Goal: Obtain resource: Download file/media

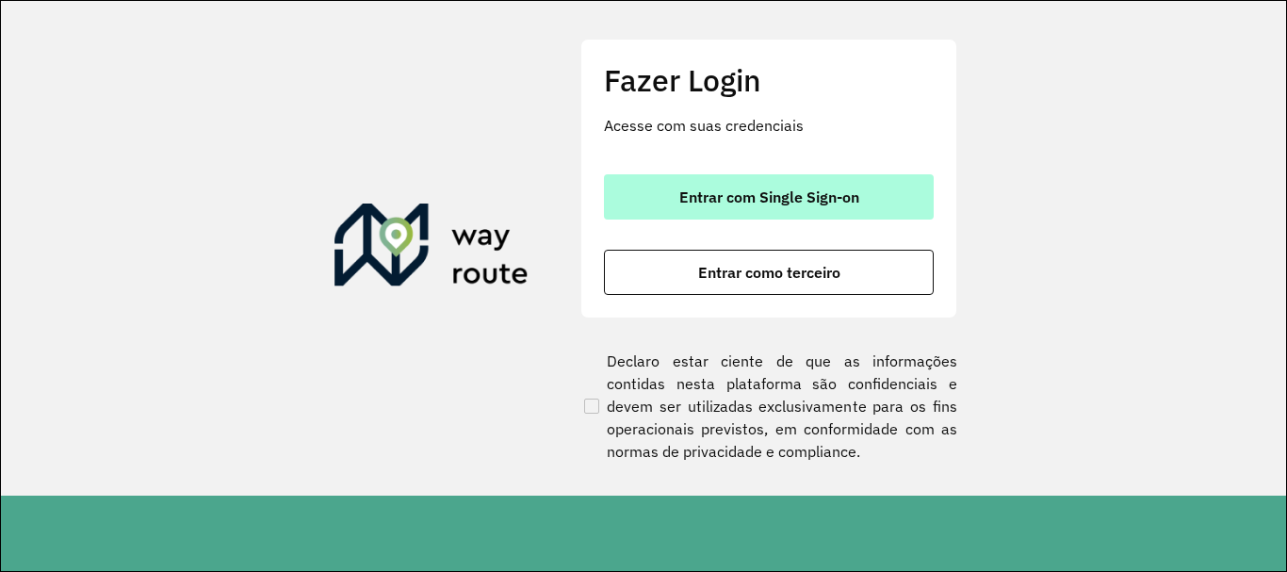
click at [798, 184] on button "Entrar com Single Sign-on" at bounding box center [769, 196] width 330 height 45
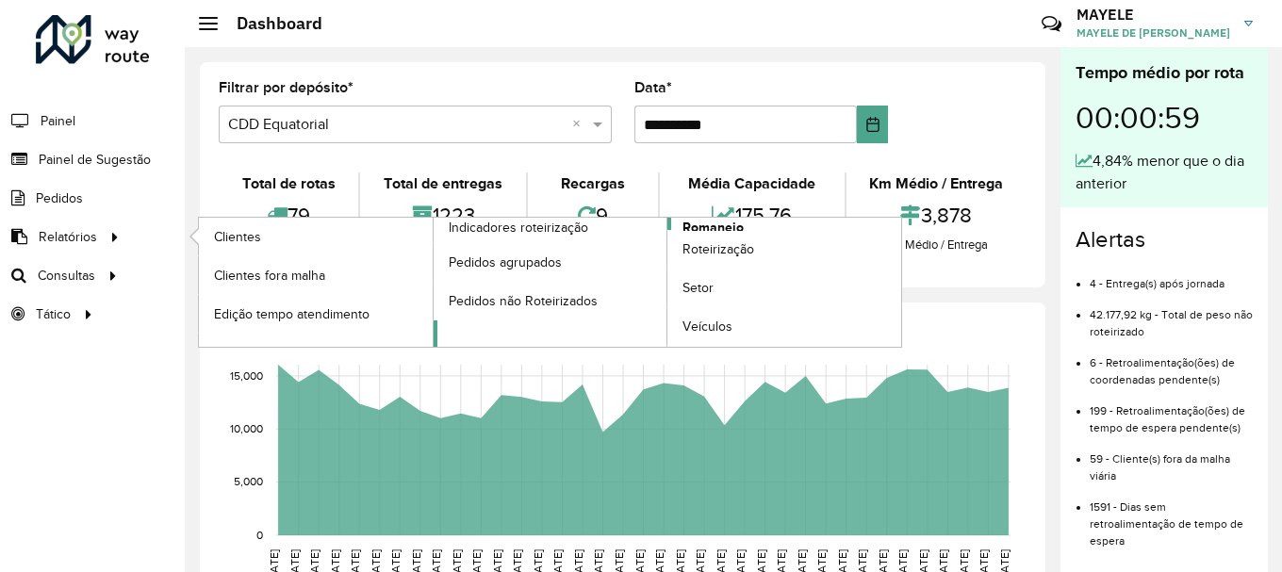
click at [733, 221] on span "Romaneio" at bounding box center [712, 228] width 61 height 20
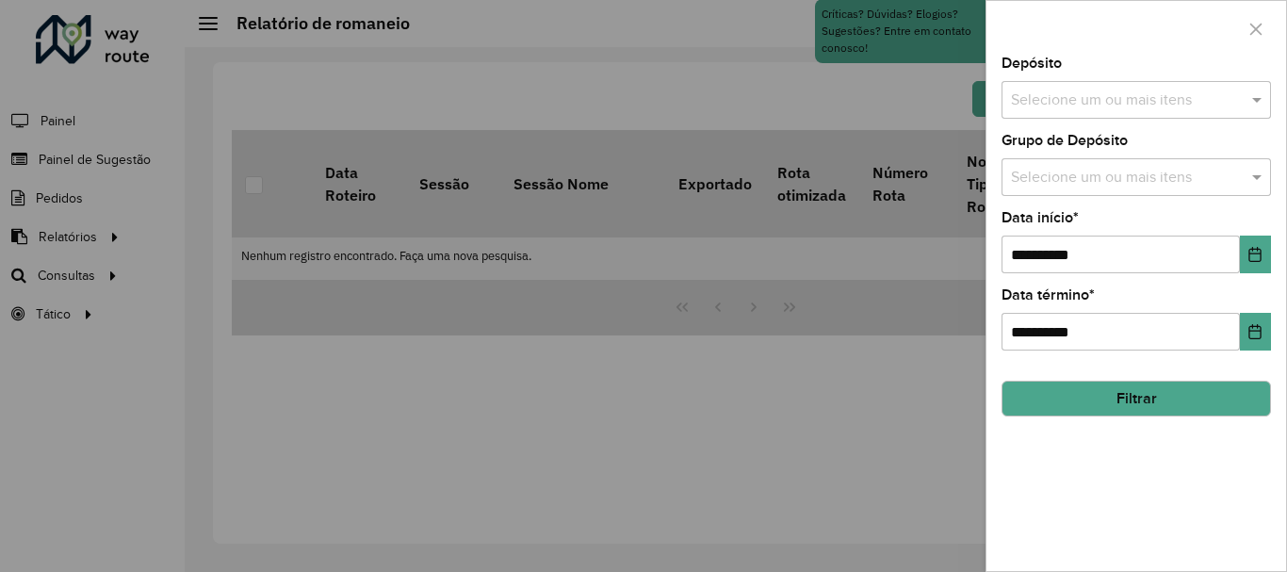
click at [1110, 88] on div "Selecione um ou mais itens" at bounding box center [1137, 100] width 270 height 38
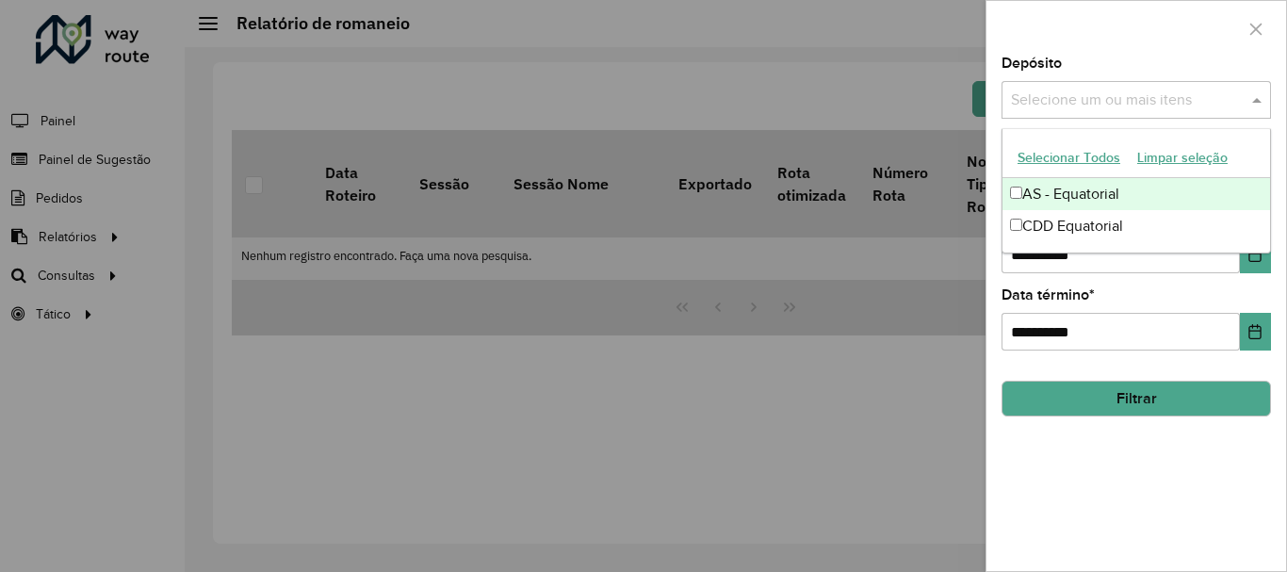
click at [1110, 88] on div "Selecione um ou mais itens" at bounding box center [1137, 100] width 270 height 38
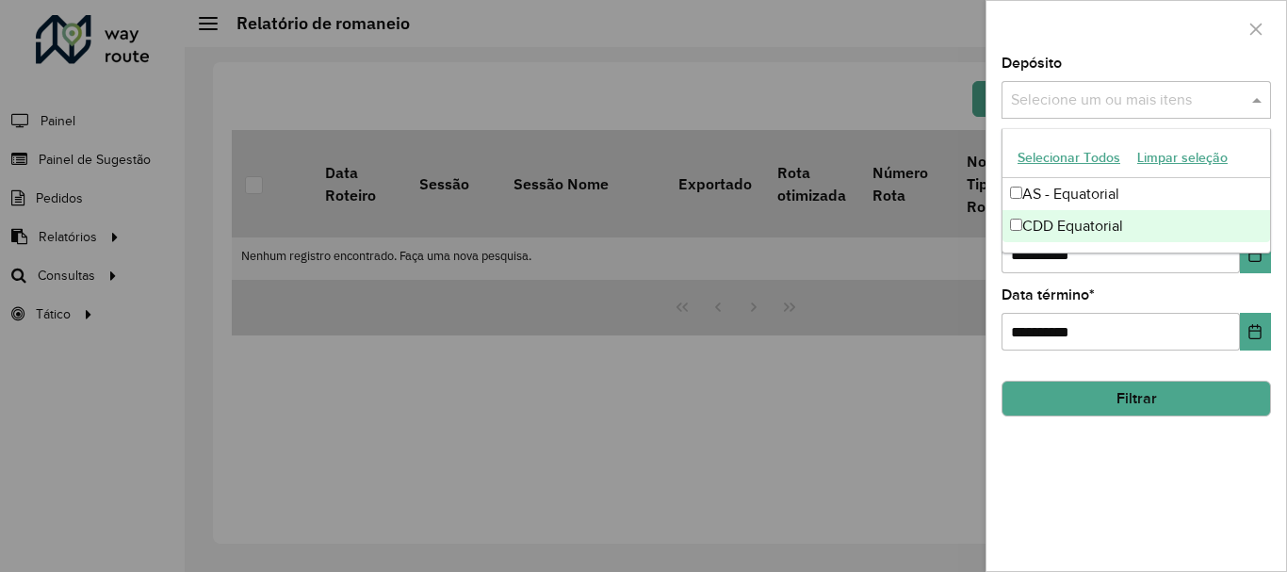
click at [1058, 221] on div "CDD Equatorial" at bounding box center [1137, 226] width 268 height 32
click at [1198, 230] on div "CDD Equatorial" at bounding box center [1137, 226] width 268 height 32
click at [1228, 266] on input "**********" at bounding box center [1121, 255] width 238 height 38
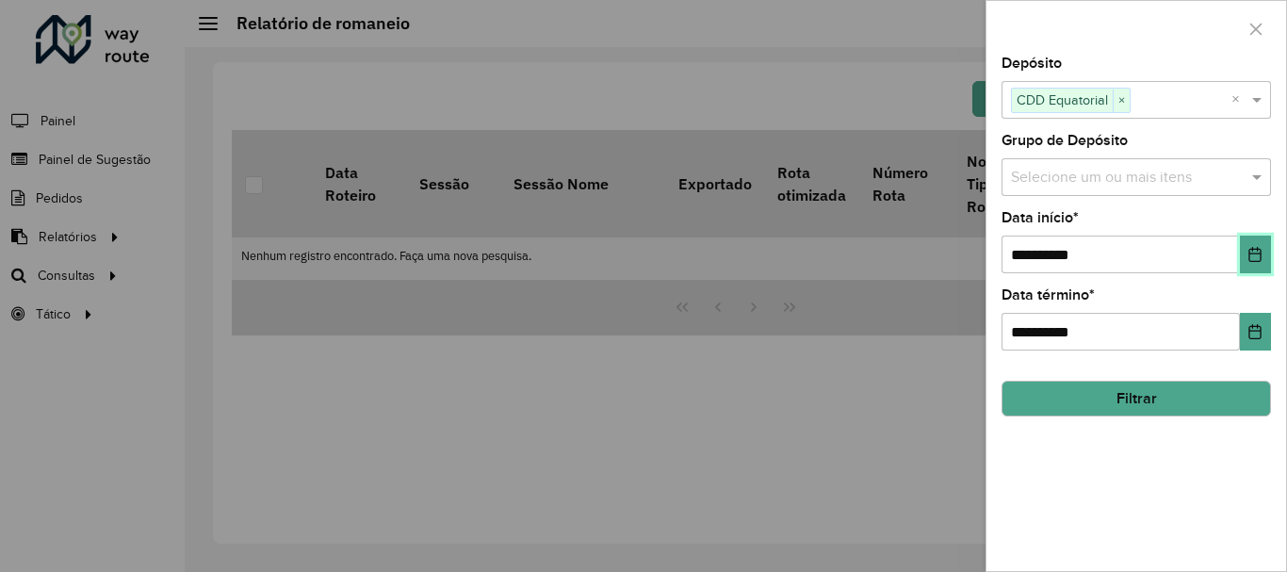
click at [1260, 254] on icon "Choose Date" at bounding box center [1256, 254] width 12 height 15
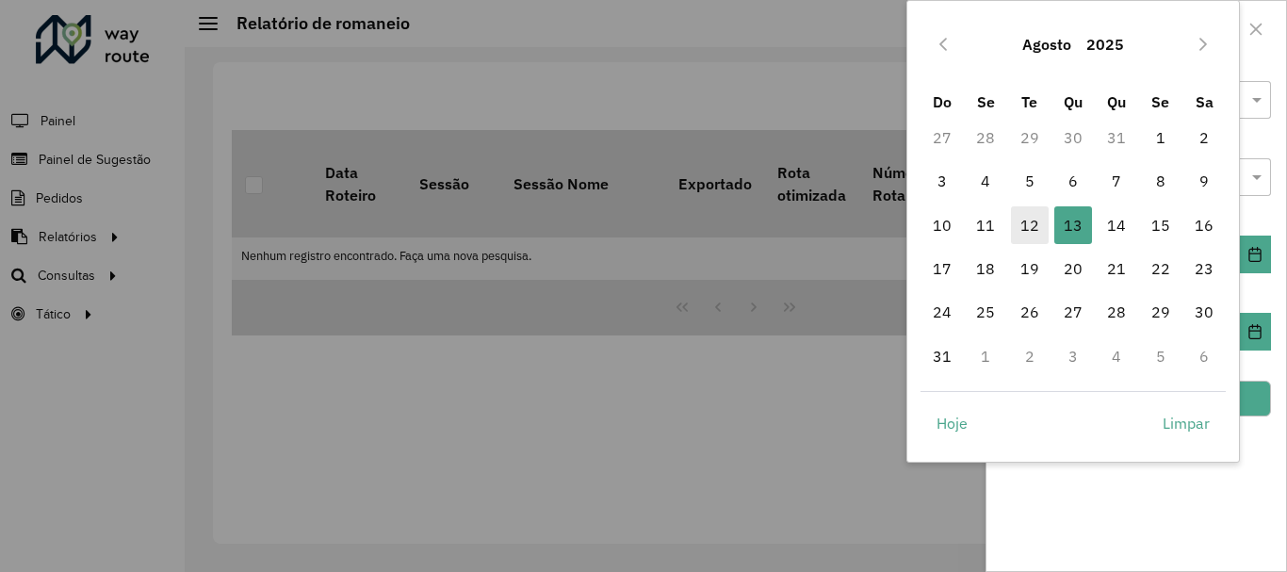
click at [1024, 220] on span "12" at bounding box center [1030, 225] width 38 height 38
type input "**********"
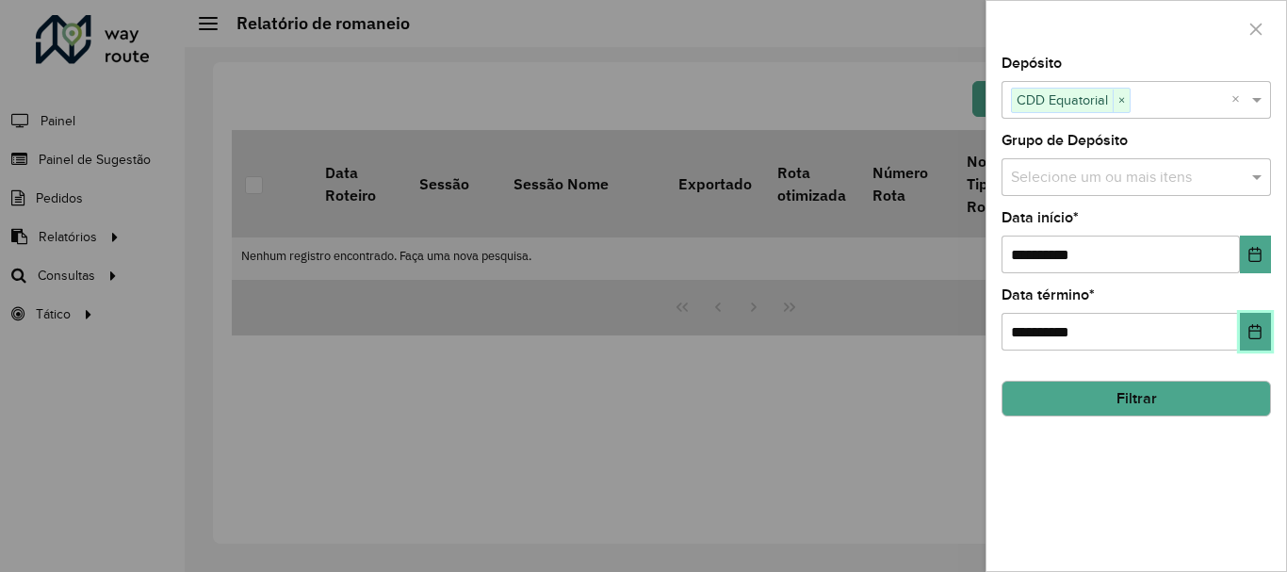
click at [1252, 343] on button "Choose Date" at bounding box center [1255, 332] width 31 height 38
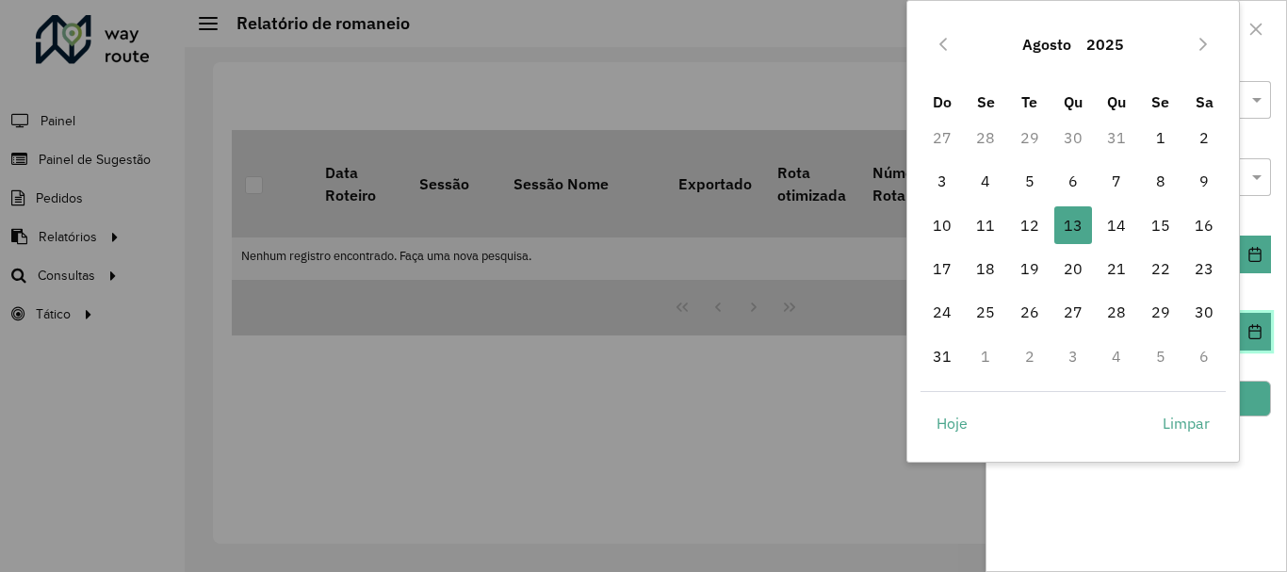
click at [1252, 343] on button "Choose Date" at bounding box center [1255, 332] width 31 height 38
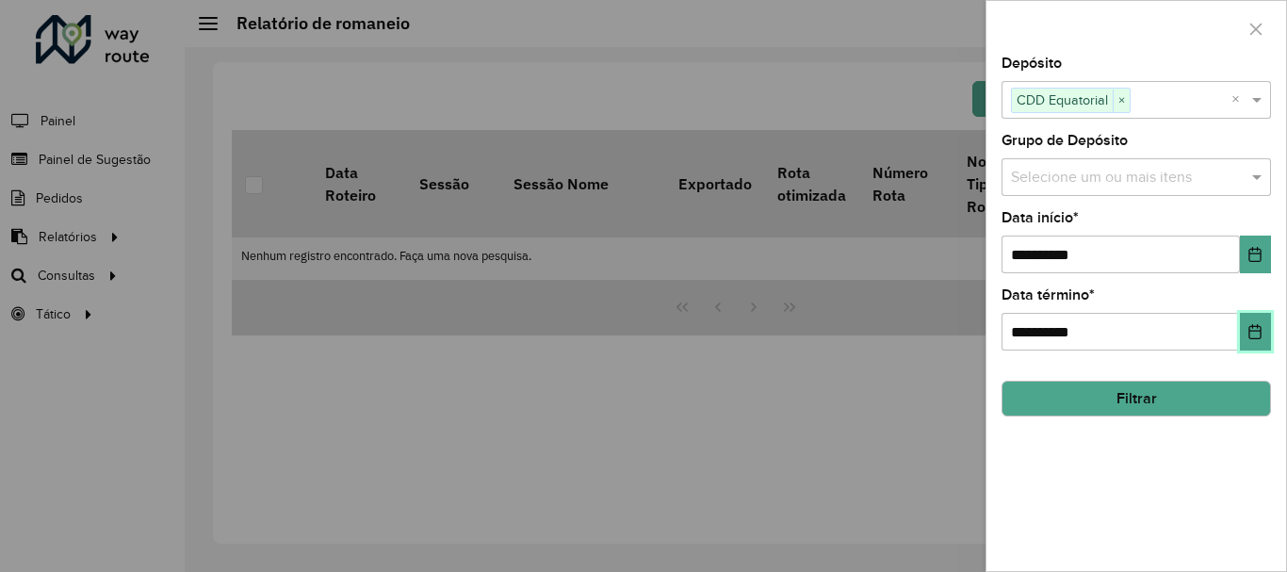
click at [1241, 325] on button "Choose Date" at bounding box center [1255, 332] width 31 height 38
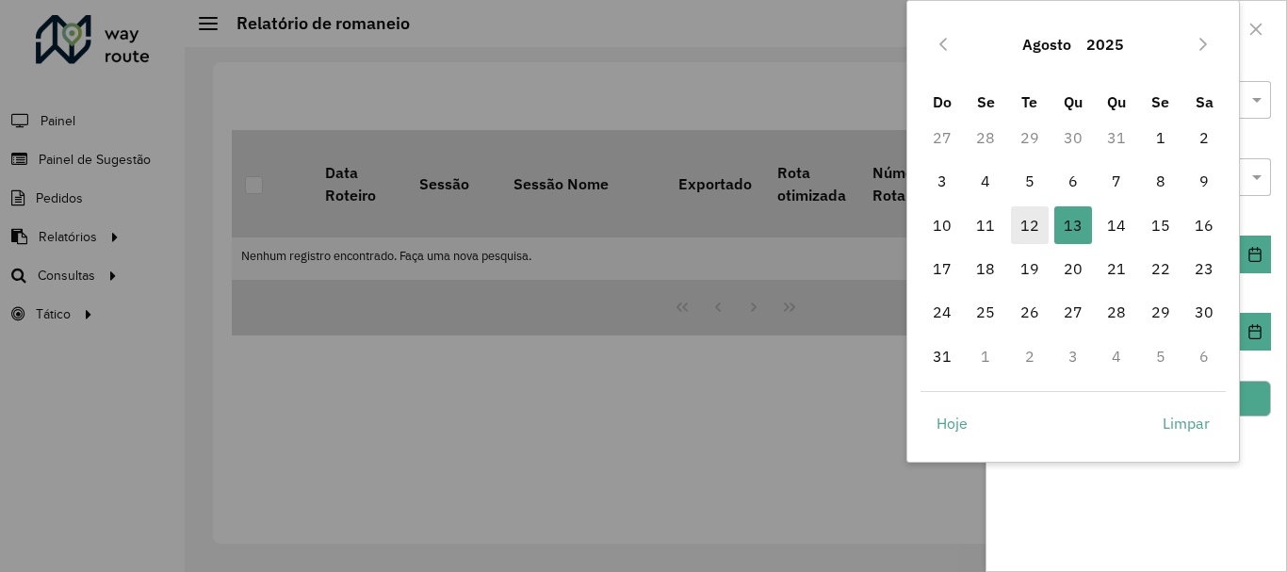
click at [1038, 233] on span "12" at bounding box center [1030, 225] width 38 height 38
type input "**********"
click at [1038, 233] on span "12" at bounding box center [1030, 225] width 38 height 38
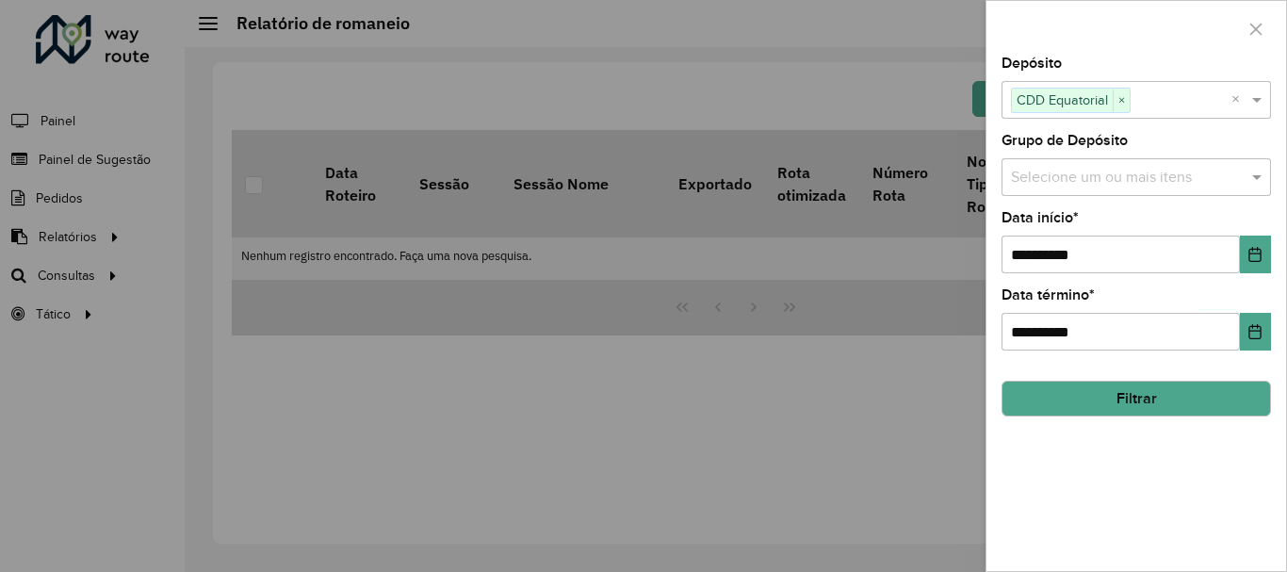
click at [1118, 398] on button "Filtrar" at bounding box center [1137, 399] width 270 height 36
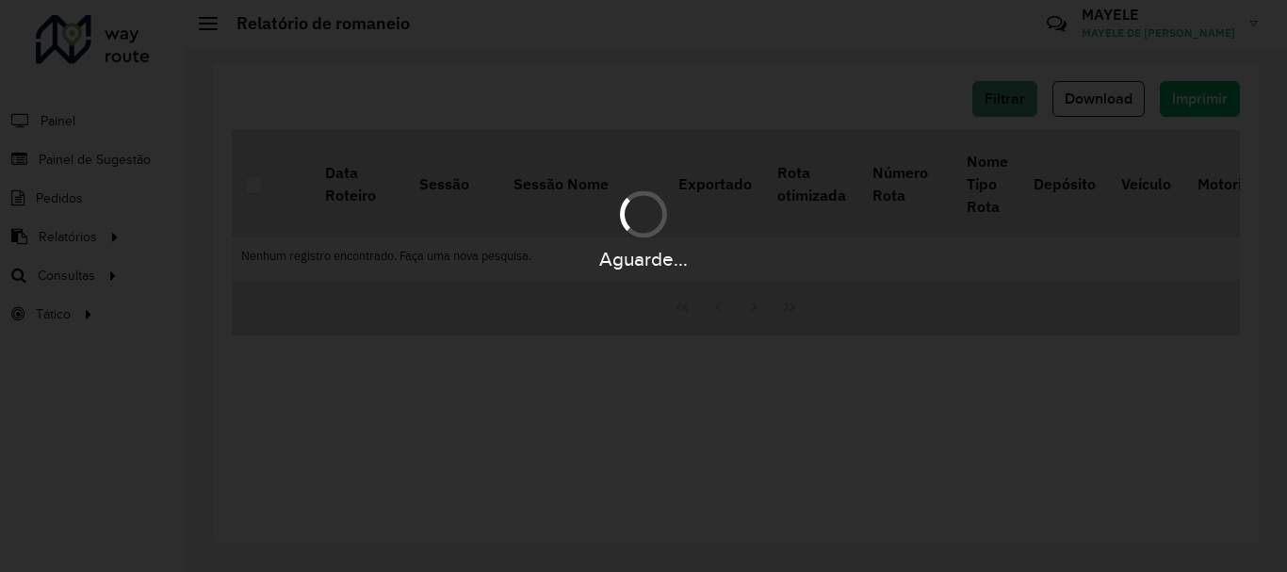
click at [1118, 398] on div "Aguarde..." at bounding box center [643, 286] width 1287 height 572
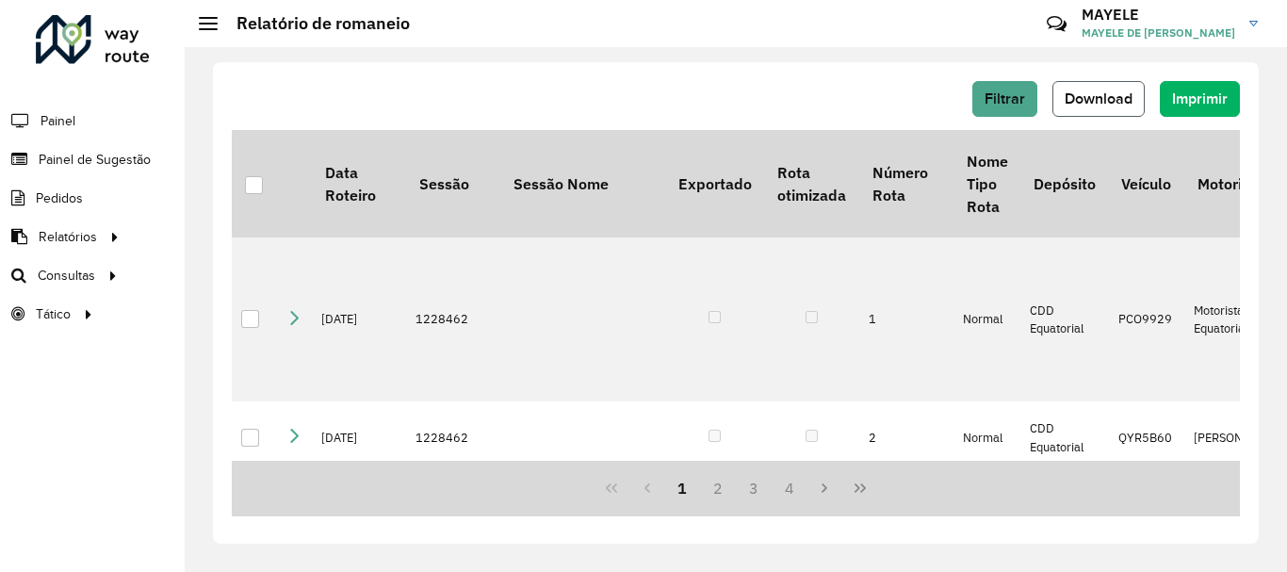
click at [1119, 96] on span "Download" at bounding box center [1099, 98] width 68 height 16
